Goal: Task Accomplishment & Management: Complete application form

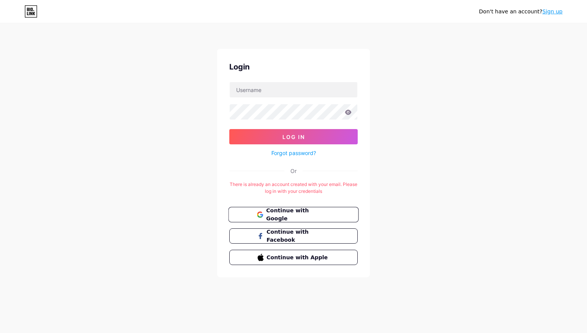
click at [316, 209] on button "Continue with Google" at bounding box center [293, 215] width 130 height 16
click at [308, 152] on link "Forgot password?" at bounding box center [293, 153] width 45 height 8
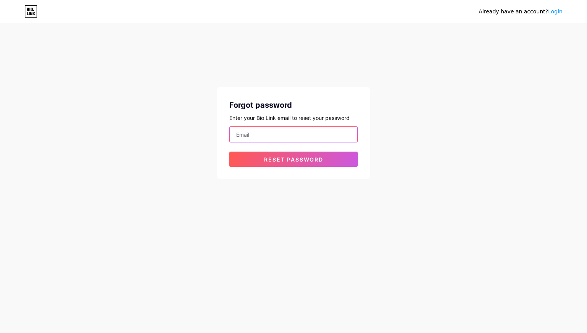
click at [282, 132] on input "email" at bounding box center [294, 134] width 128 height 15
paste input "Login.jsx:3 Uncaught SyntaxError: The requested module '/src/api.js' does not p…"
type input "Login.jsx:3 Uncaught SyntaxError: The requested module '/src/api.js' does not p…"
paste input "[EMAIL_ADDRESS][DOMAIN_NAME]"
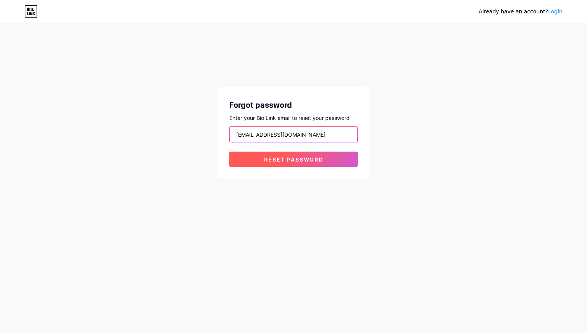
type input "[EMAIL_ADDRESS][DOMAIN_NAME]"
click at [326, 165] on button "Reset password" at bounding box center [293, 159] width 128 height 15
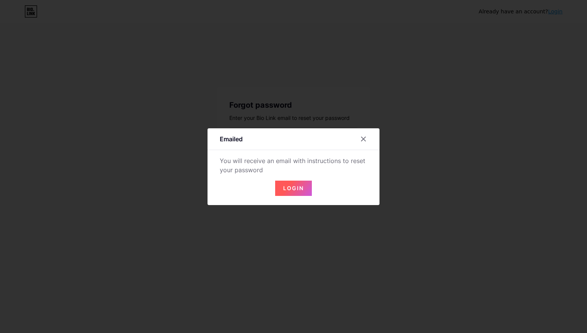
click at [301, 188] on span "Login" at bounding box center [293, 188] width 21 height 6
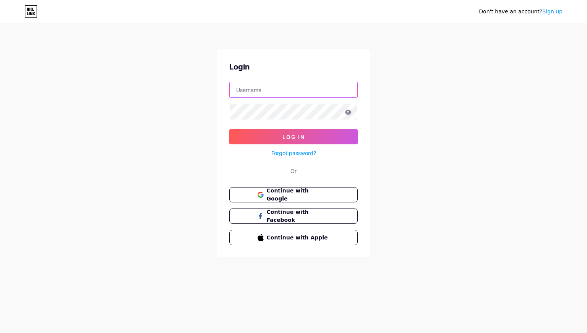
click at [285, 96] on input "text" at bounding box center [294, 89] width 128 height 15
type input "nirmalahospitalsvizag@gmail.com"
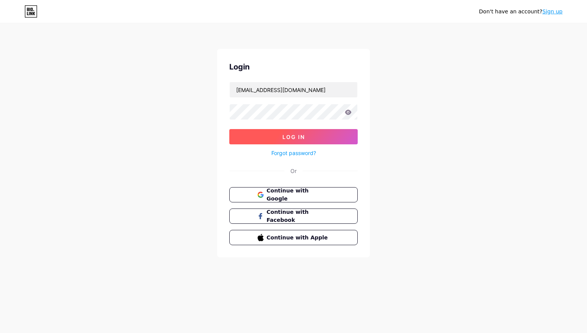
click at [301, 138] on span "Log In" at bounding box center [293, 137] width 23 height 6
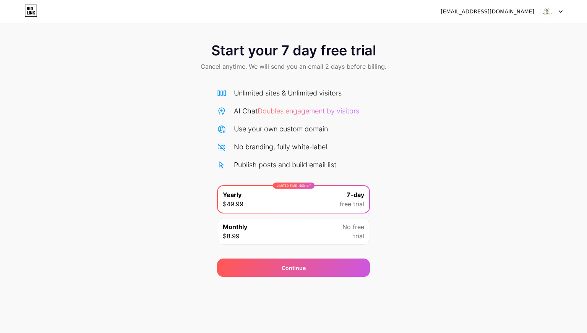
click at [563, 11] on div "nirmalahospitalsvizag@gmail.com Logout" at bounding box center [293, 12] width 587 height 14
click at [560, 11] on icon at bounding box center [560, 12] width 3 height 2
click at [487, 36] on li "Logout" at bounding box center [514, 31] width 95 height 21
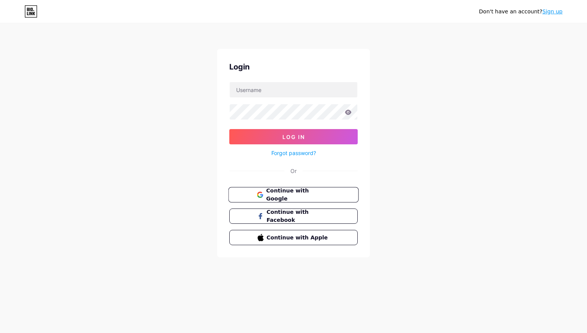
click at [297, 193] on span "Continue with Google" at bounding box center [298, 195] width 64 height 16
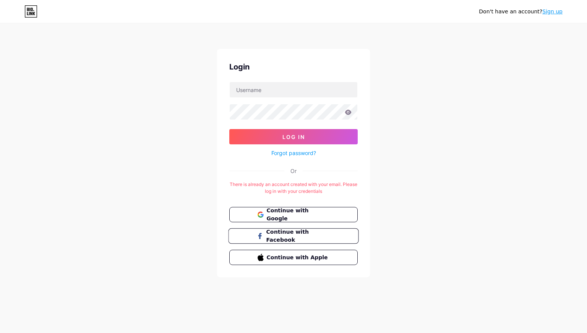
click at [309, 237] on span "Continue with Facebook" at bounding box center [298, 236] width 64 height 16
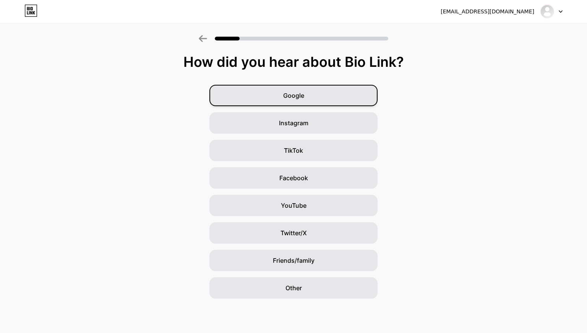
click at [299, 99] on span "Google" at bounding box center [293, 95] width 21 height 9
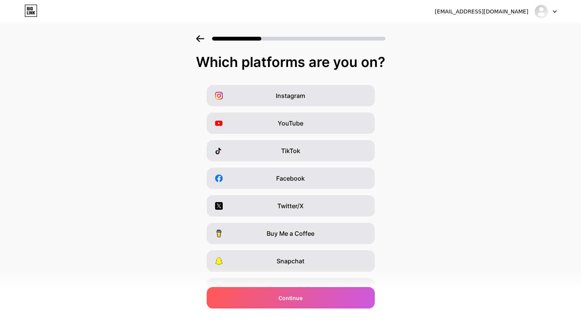
click at [299, 99] on span "Instagram" at bounding box center [290, 95] width 29 height 9
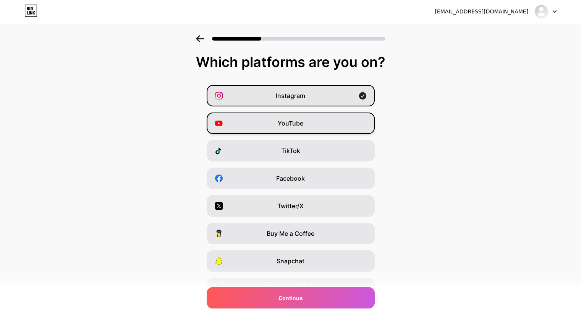
click at [300, 129] on div "YouTube" at bounding box center [291, 122] width 168 height 21
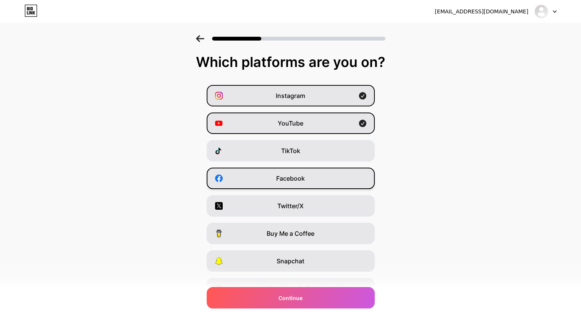
click at [310, 181] on div "Facebook" at bounding box center [291, 177] width 168 height 21
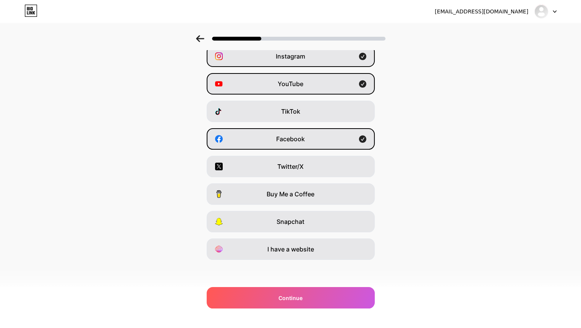
scroll to position [40, 0]
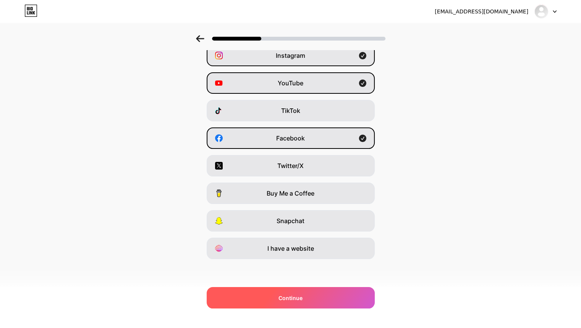
click at [292, 296] on span "Continue" at bounding box center [291, 297] width 24 height 8
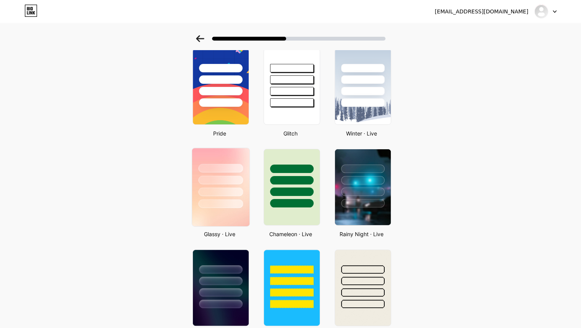
scroll to position [153, 0]
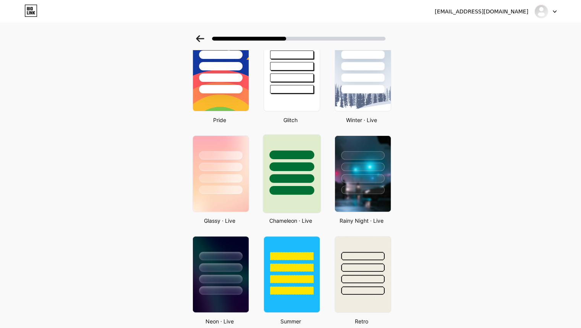
click at [283, 178] on div at bounding box center [291, 178] width 45 height 9
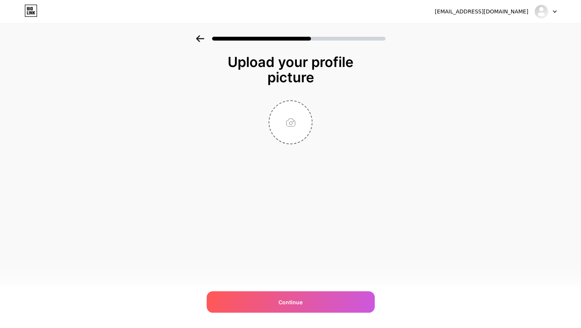
scroll to position [0, 0]
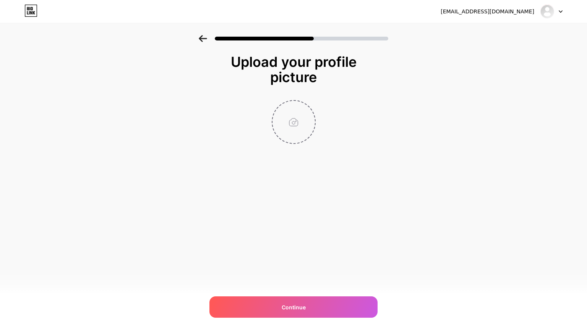
click at [297, 130] on input "file" at bounding box center [293, 122] width 42 height 42
type input "C:\fakepath\logo_Short.jpg"
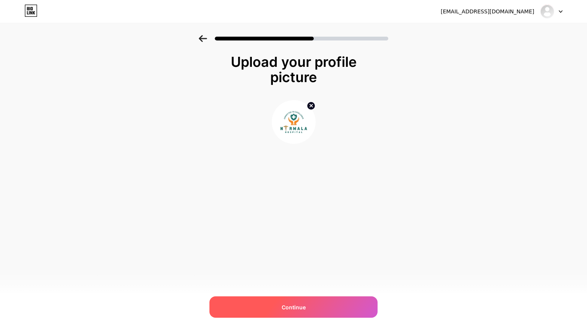
click at [337, 308] on div "Continue" at bounding box center [293, 307] width 168 height 21
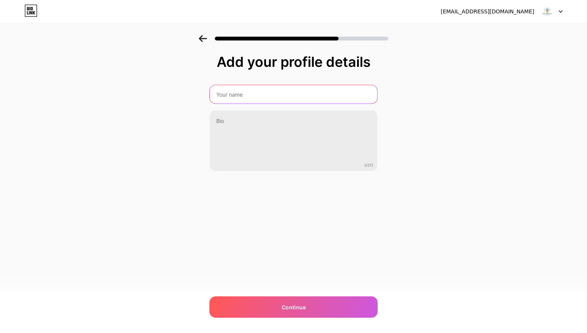
click at [280, 94] on input "text" at bounding box center [293, 94] width 167 height 18
type input "[GEOGRAPHIC_DATA]"
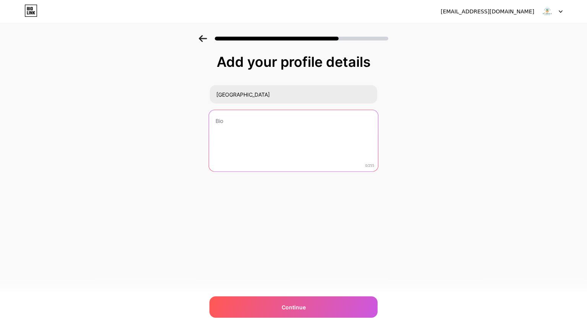
paste textarea "[GEOGRAPHIC_DATA] is dedicated to delivering world-class healthcare with compas…"
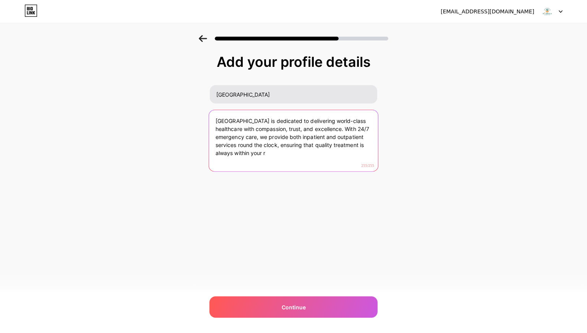
type textarea "[GEOGRAPHIC_DATA] is dedicated to delivering world-class healthcare with compas…"
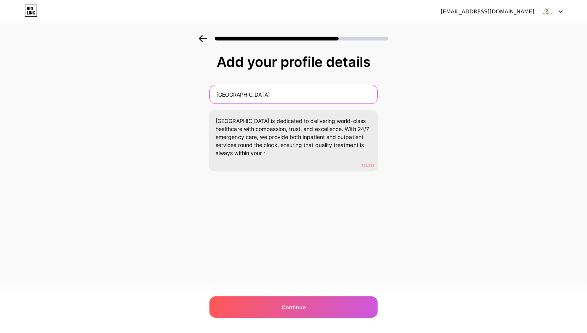
click at [291, 96] on input "[GEOGRAPHIC_DATA]" at bounding box center [293, 94] width 167 height 18
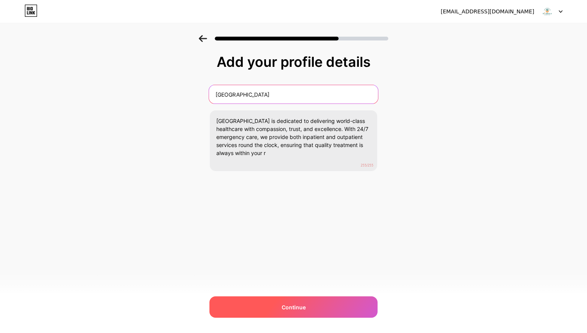
type input "[GEOGRAPHIC_DATA]"
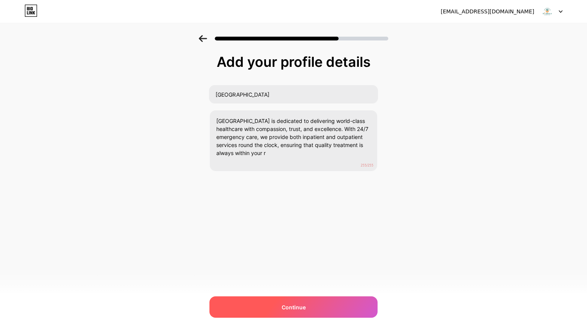
click at [297, 301] on div "Continue" at bounding box center [293, 307] width 168 height 21
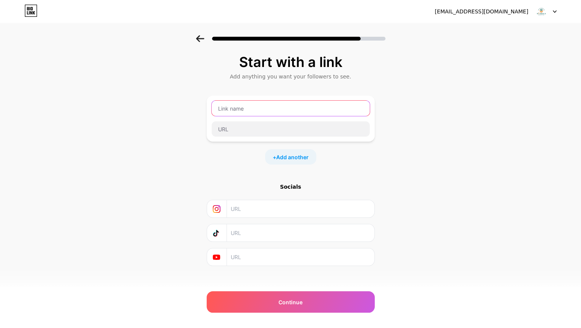
click at [276, 109] on input "text" at bounding box center [291, 108] width 158 height 15
type input "Instagram"
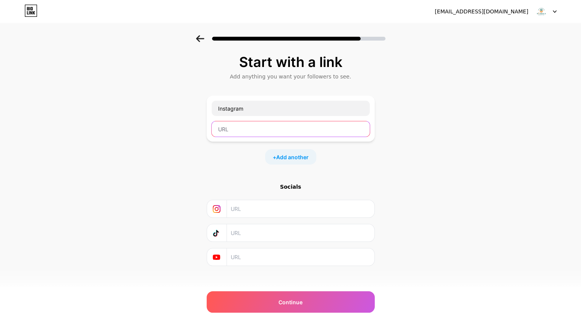
drag, startPoint x: 289, startPoint y: 130, endPoint x: 288, endPoint y: 49, distance: 80.3
click at [289, 131] on input "text" at bounding box center [291, 128] width 158 height 15
paste input "[URL][DOMAIN_NAME]"
type input "[URL][DOMAIN_NAME]"
click at [290, 156] on span "Add another" at bounding box center [292, 157] width 32 height 8
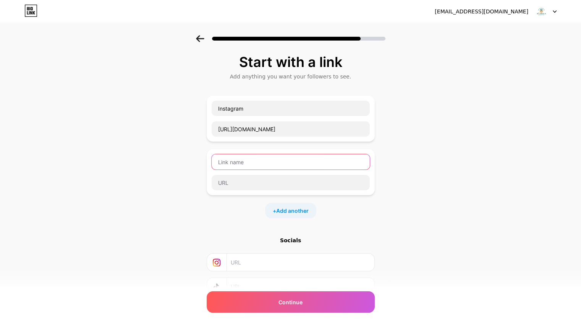
click at [270, 159] on input "text" at bounding box center [291, 161] width 158 height 15
type input "Facebook"
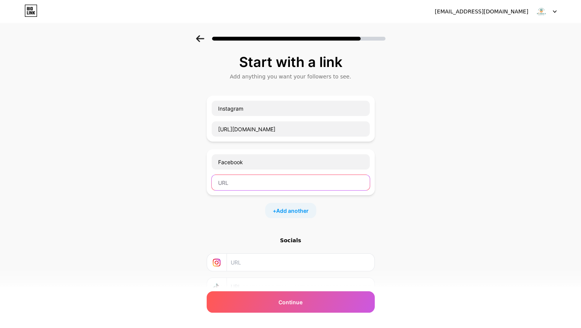
paste input "[URL][DOMAIN_NAME]"
type input "[URL][DOMAIN_NAME]"
click at [288, 209] on span "Add another" at bounding box center [292, 210] width 32 height 8
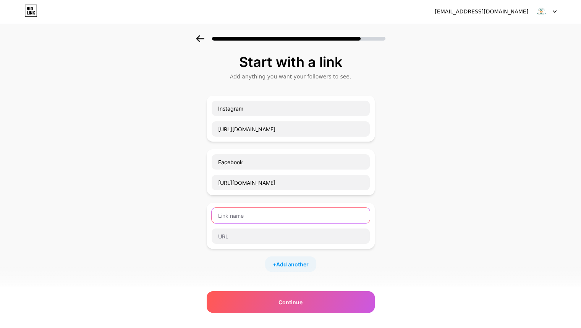
click at [303, 215] on input "text" at bounding box center [291, 215] width 158 height 15
type input "YouTube"
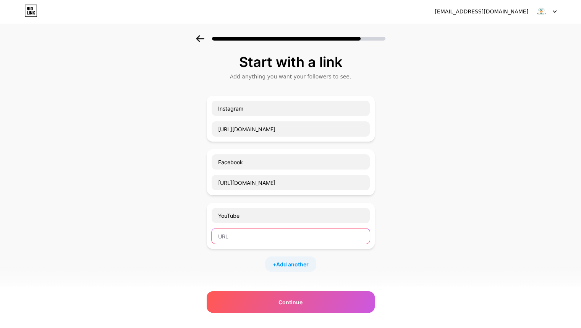
paste input "[URL][DOMAIN_NAME]"
type input "[URL][DOMAIN_NAME]"
click at [461, 235] on div "Start with a link Add anything you want your followers to see. Instagram [URL][…" at bounding box center [290, 223] width 581 height 376
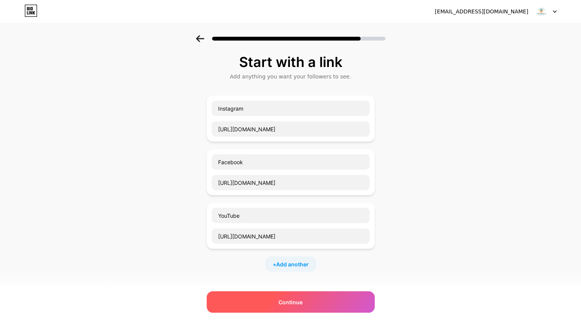
click at [326, 303] on div "Continue" at bounding box center [291, 301] width 168 height 21
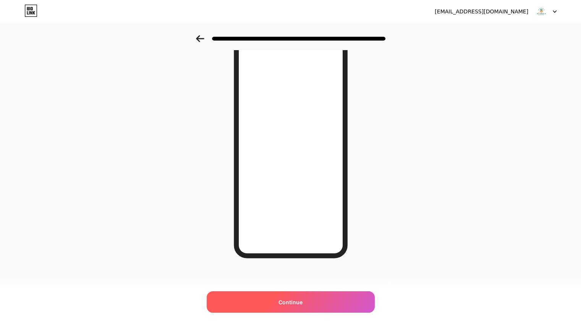
scroll to position [57, 0]
click at [298, 302] on span "Continue" at bounding box center [291, 302] width 24 height 8
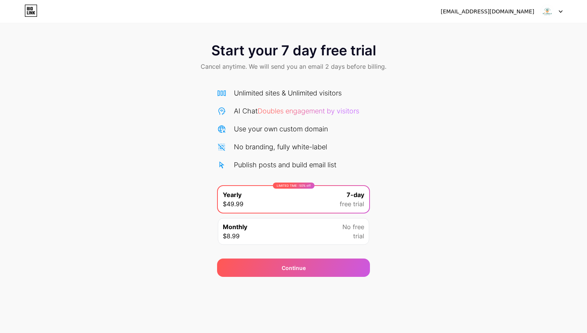
click at [329, 231] on div "Monthly $8.99 No free trial" at bounding box center [293, 231] width 151 height 27
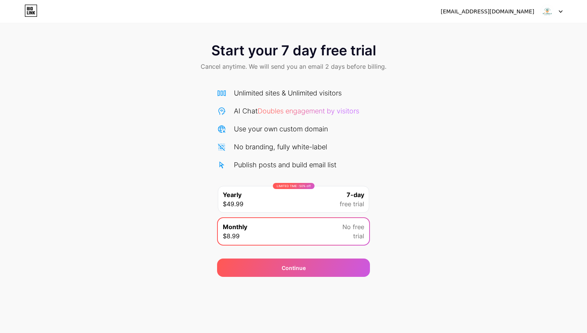
click at [297, 198] on div "LIMITED TIME : 50% off Yearly $49.99 7-day free trial" at bounding box center [293, 199] width 151 height 27
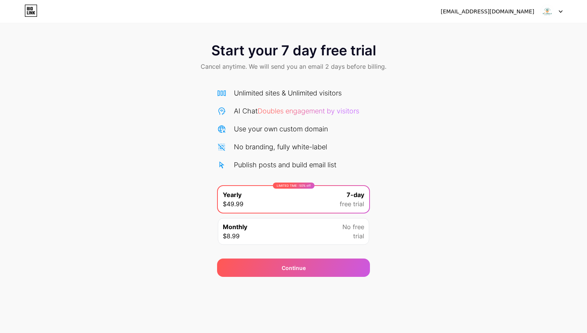
click at [559, 12] on icon at bounding box center [561, 11] width 4 height 3
click at [486, 34] on li "Logout" at bounding box center [514, 31] width 95 height 21
